Goal: Find specific page/section: Find specific page/section

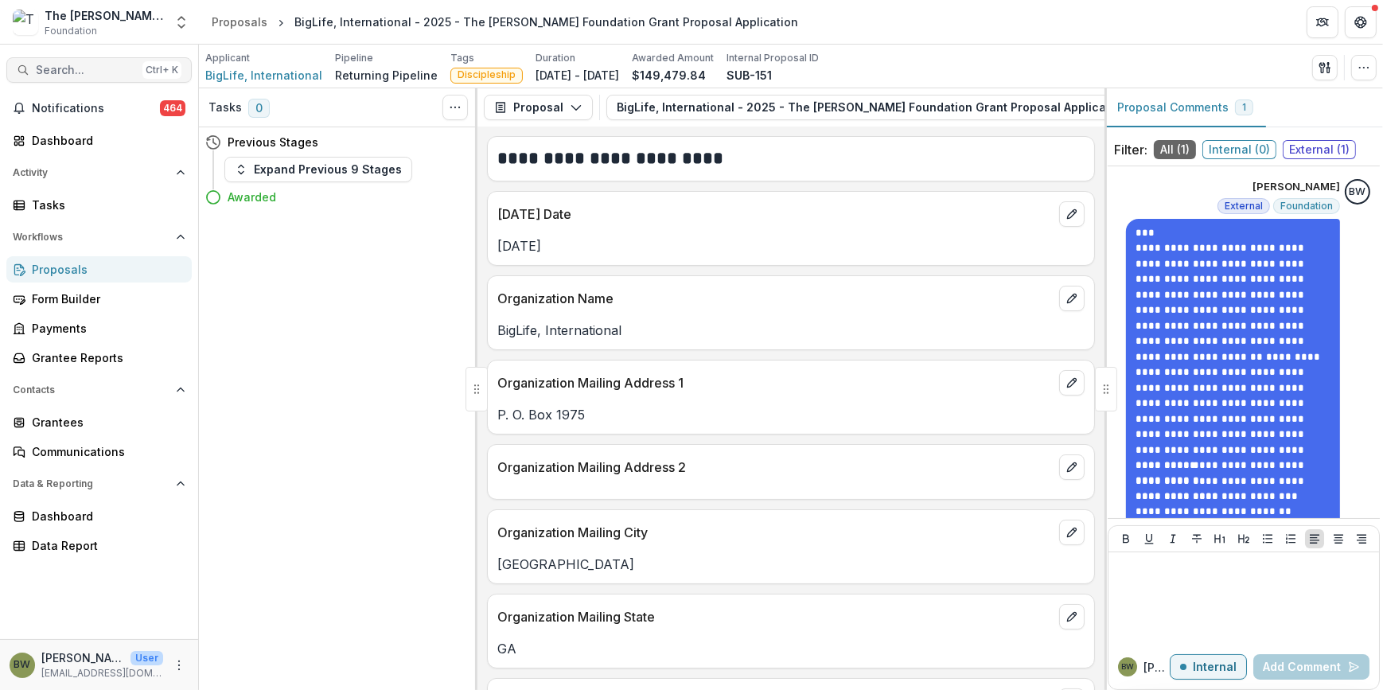
click at [93, 72] on span "Search..." at bounding box center [86, 71] width 100 height 14
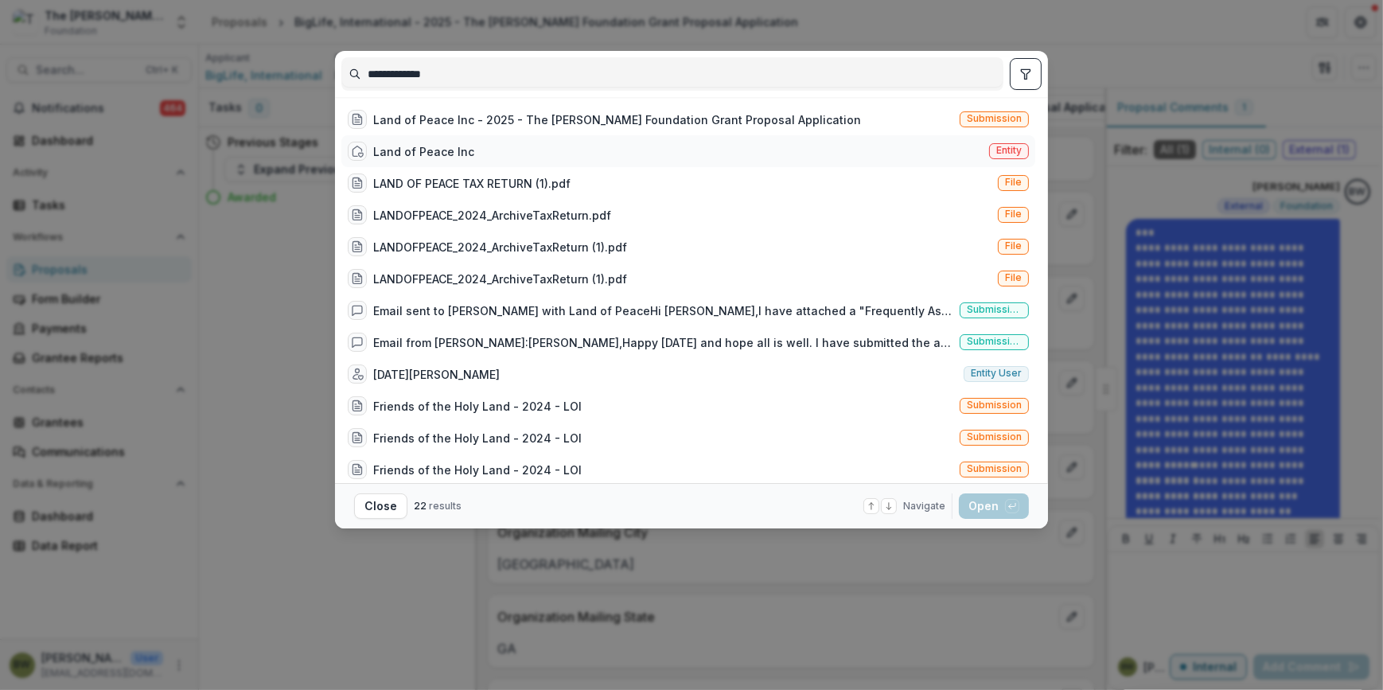
type input "**********"
click at [428, 147] on div "Land of Peace Inc" at bounding box center [423, 151] width 101 height 17
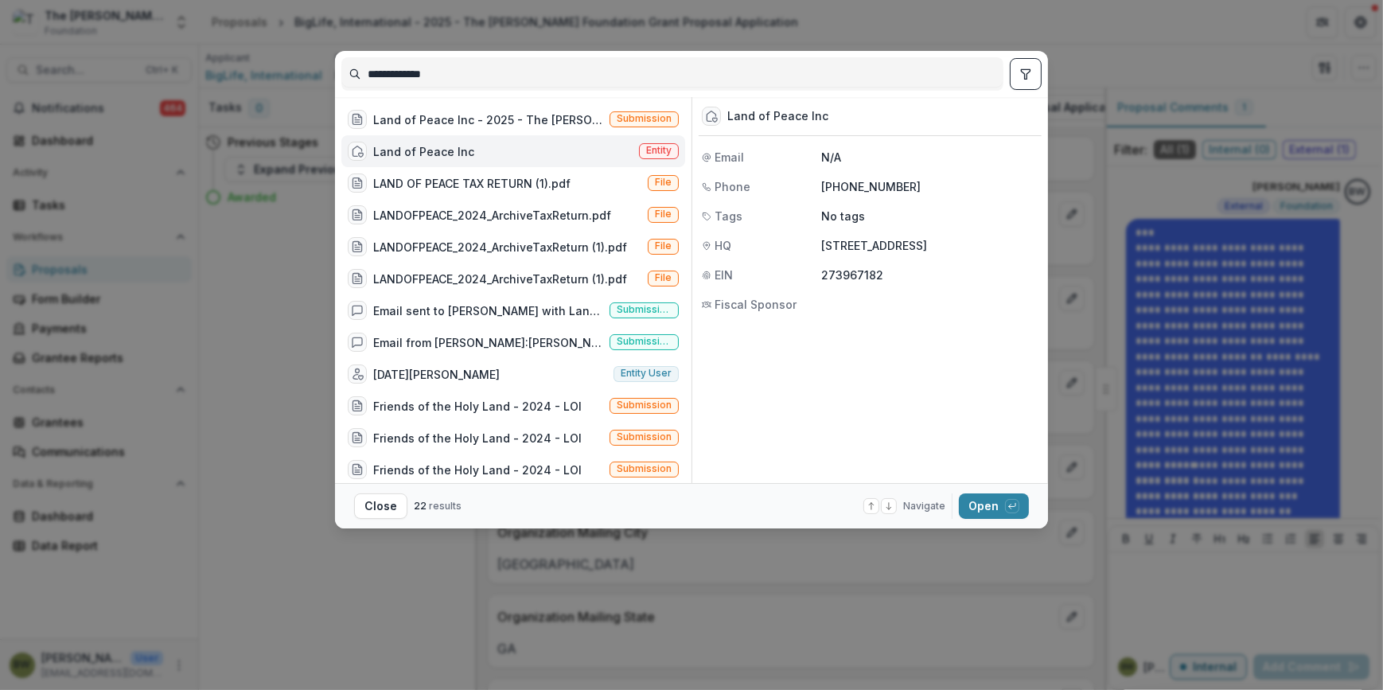
click at [650, 158] on div "Entity" at bounding box center [659, 151] width 40 height 17
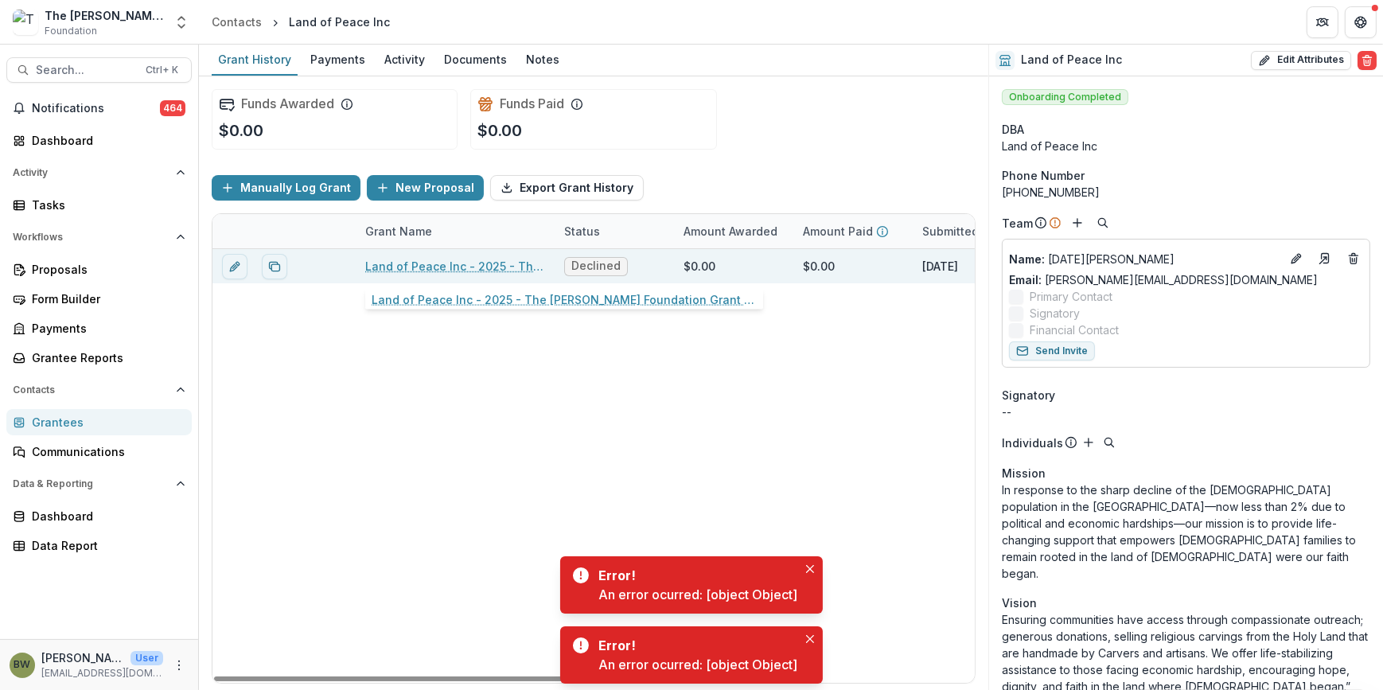
click at [387, 259] on link "Land of Peace Inc - 2025 - The [PERSON_NAME] Foundation Grant Proposal Applicat…" at bounding box center [455, 266] width 180 height 17
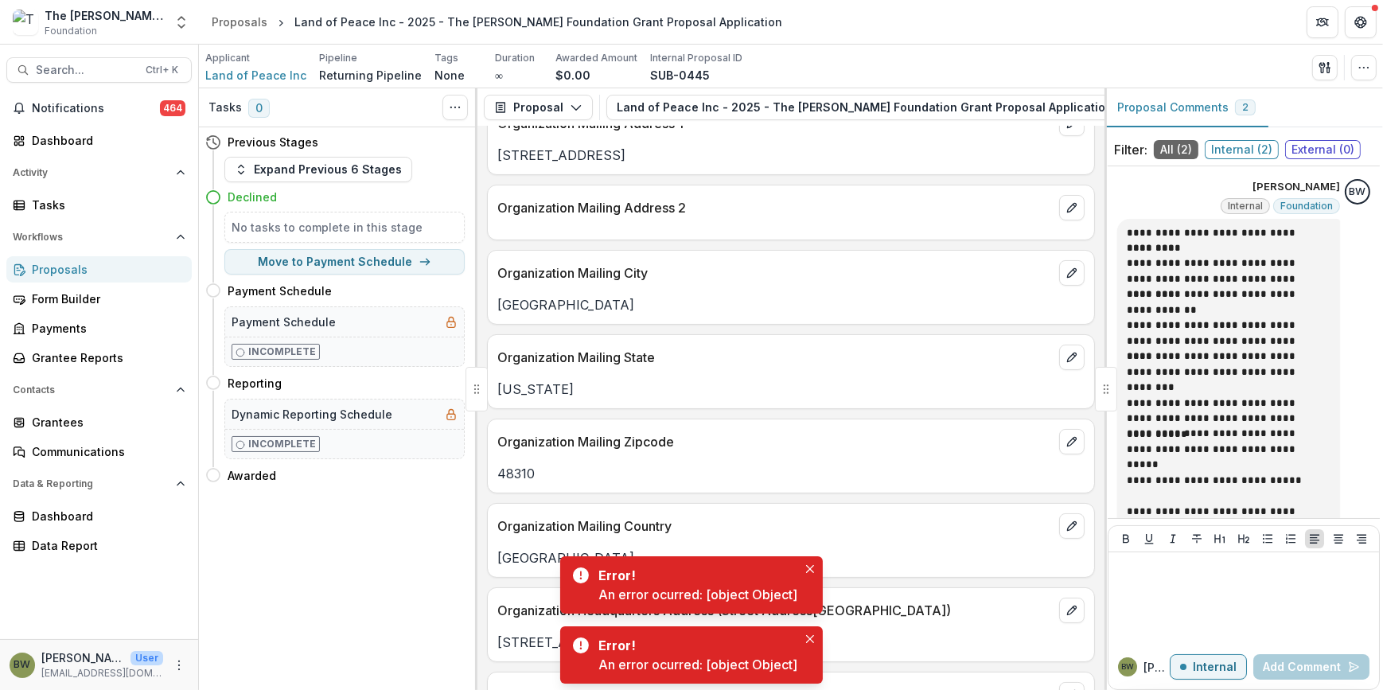
scroll to position [289, 0]
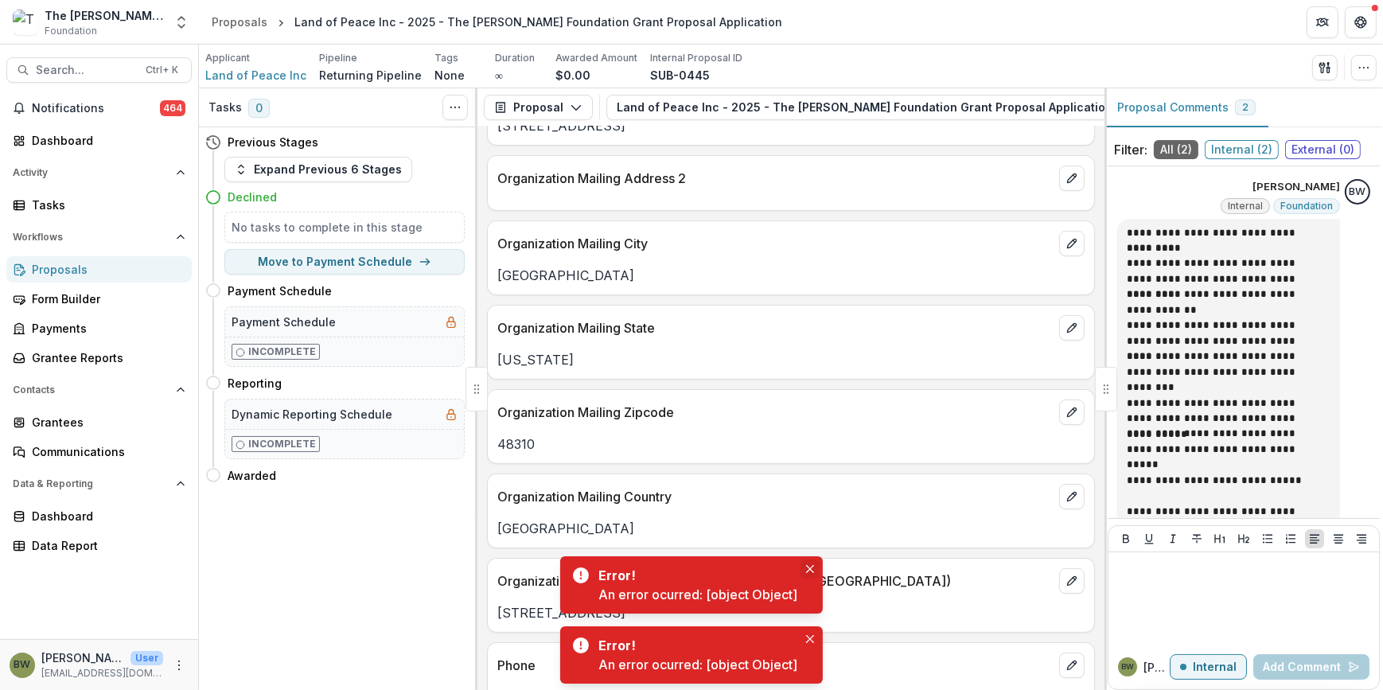
click at [809, 574] on button "Close" at bounding box center [809, 568] width 19 height 19
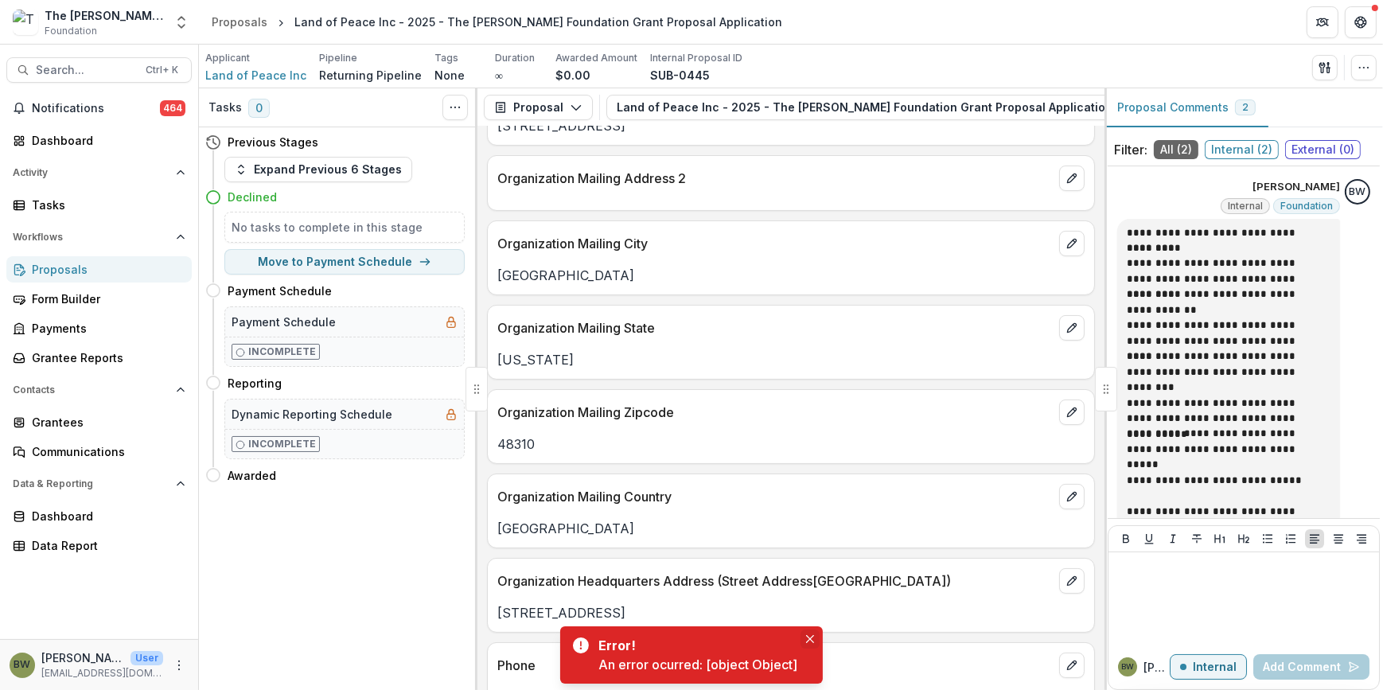
click at [808, 635] on icon "Close" at bounding box center [810, 639] width 8 height 8
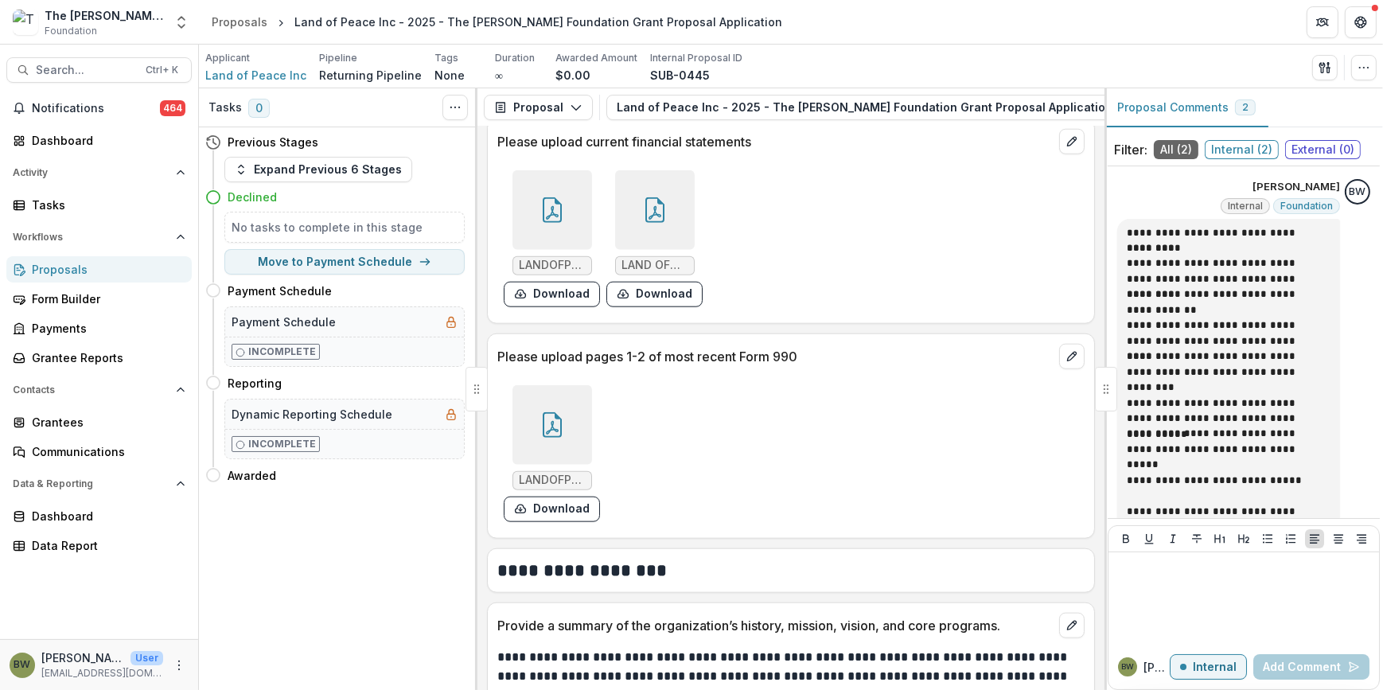
scroll to position [2138, 0]
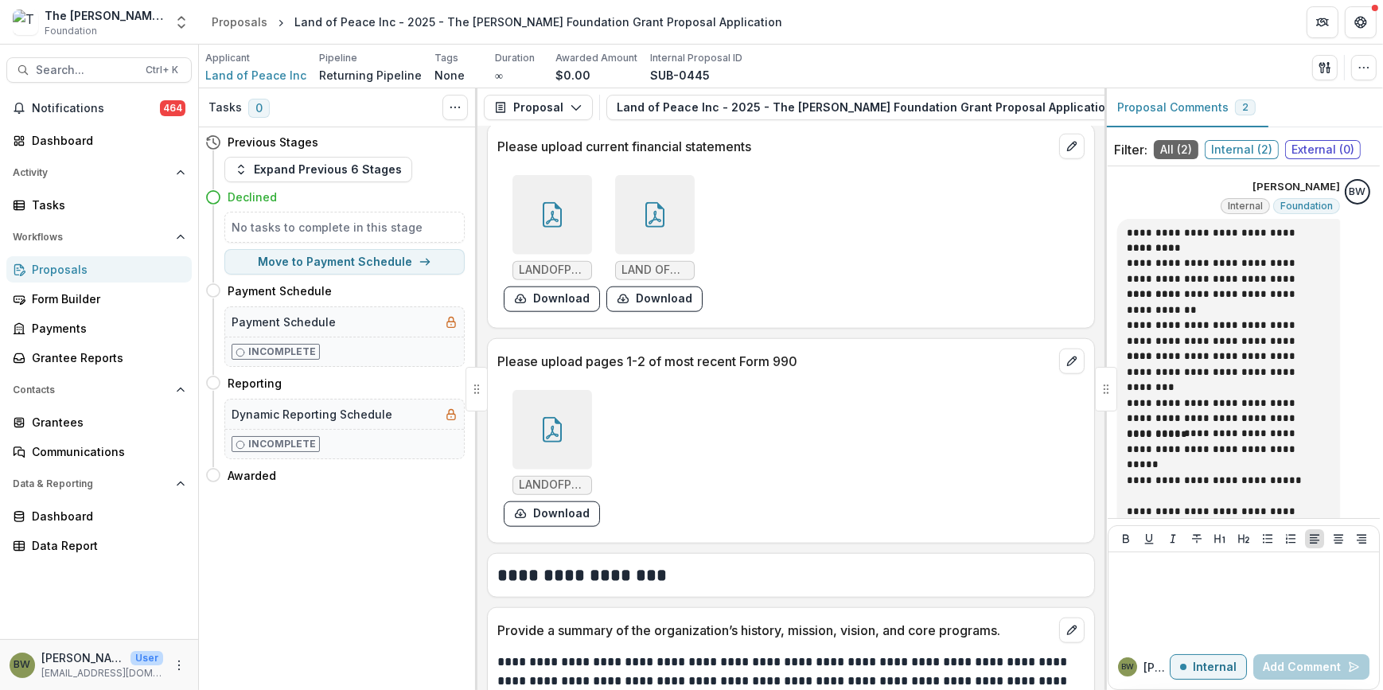
click at [556, 422] on div at bounding box center [552, 430] width 80 height 80
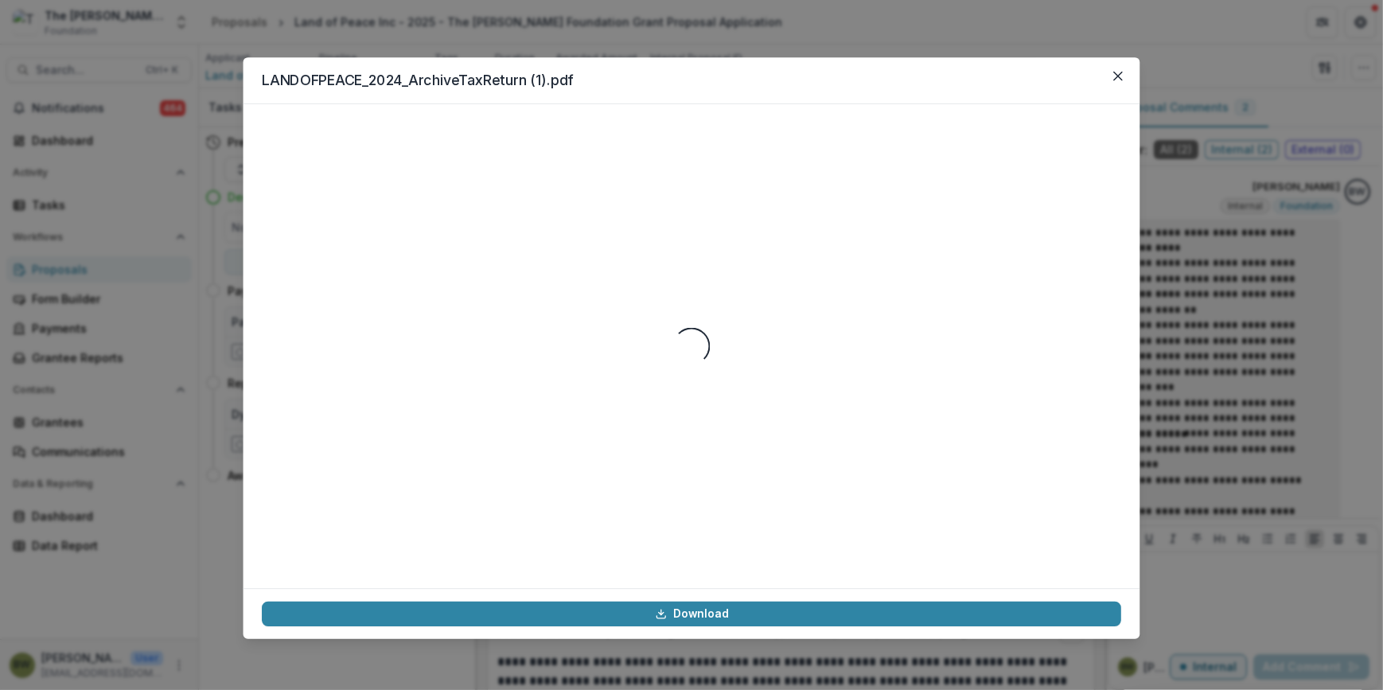
click at [556, 422] on div "Loading..." at bounding box center [691, 346] width 859 height 446
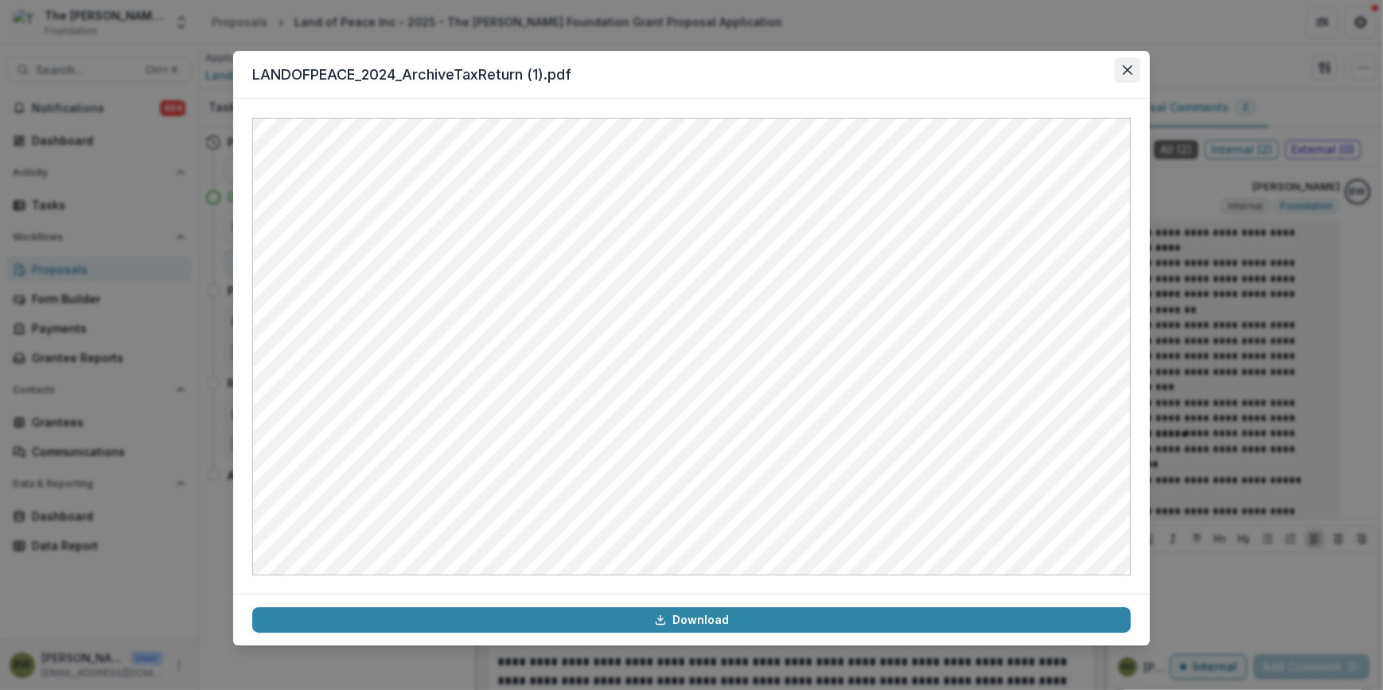
click at [1131, 71] on icon "Close" at bounding box center [1128, 70] width 10 height 10
